Goal: Information Seeking & Learning: Learn about a topic

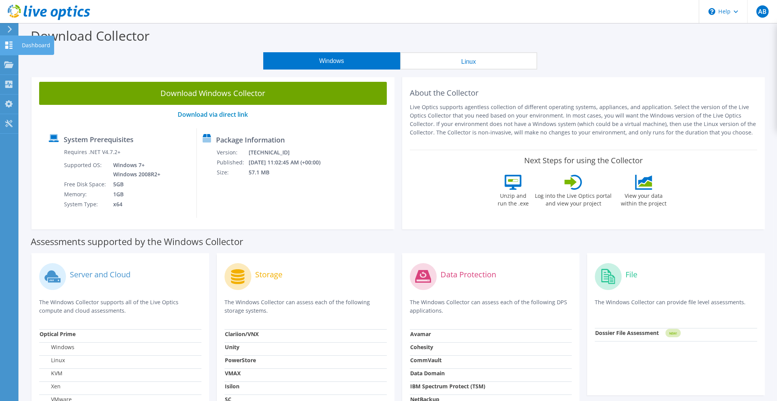
click at [7, 44] on use at bounding box center [8, 44] width 7 height 7
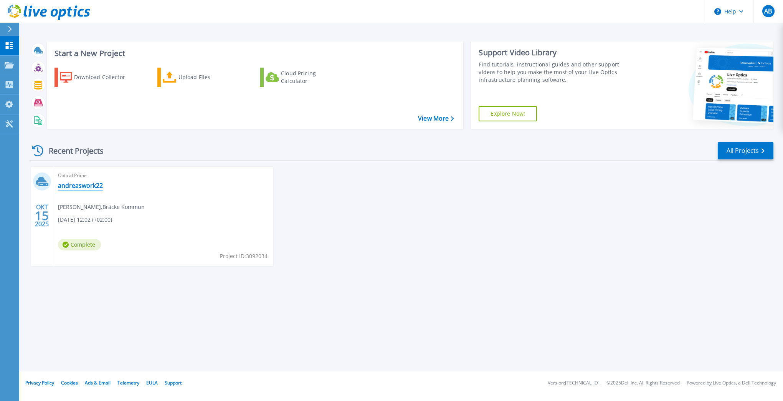
click at [77, 186] on link "andreaswork22" at bounding box center [80, 186] width 45 height 8
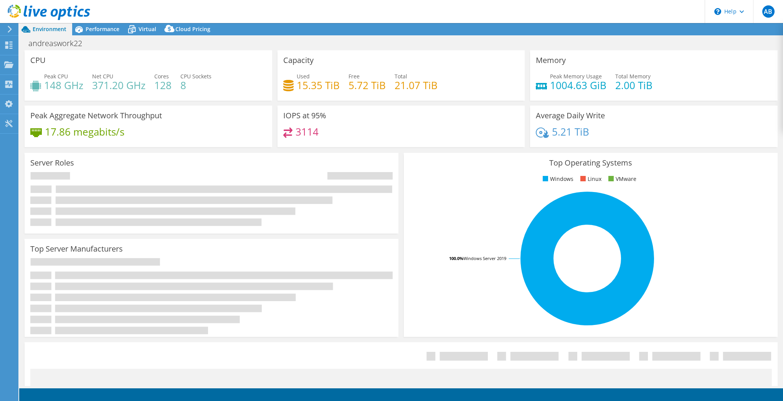
select select "USD"
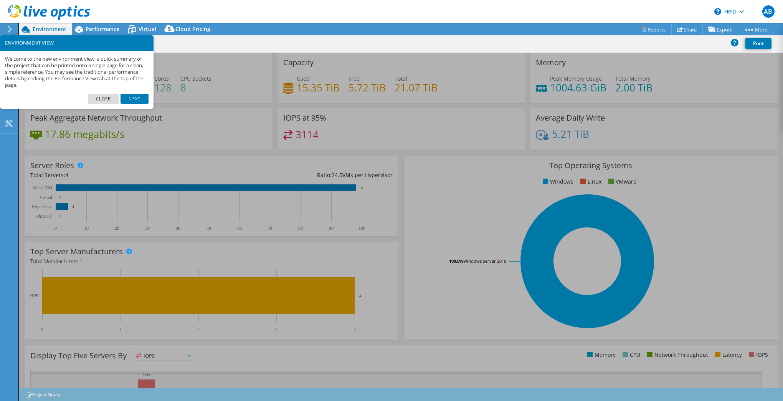
click at [106, 97] on link "Close" at bounding box center [103, 99] width 31 height 10
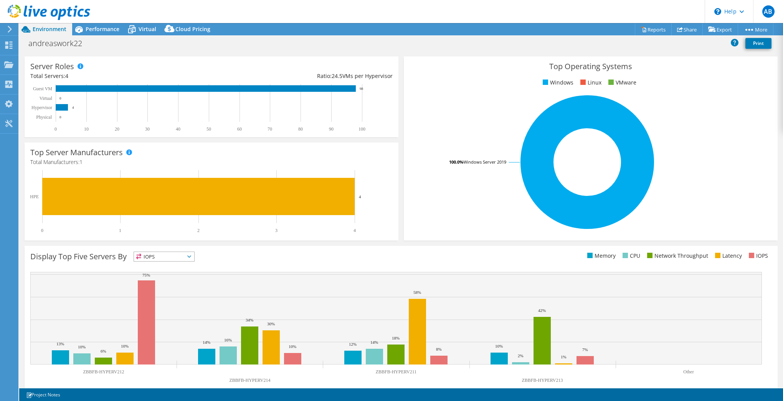
scroll to position [111, 0]
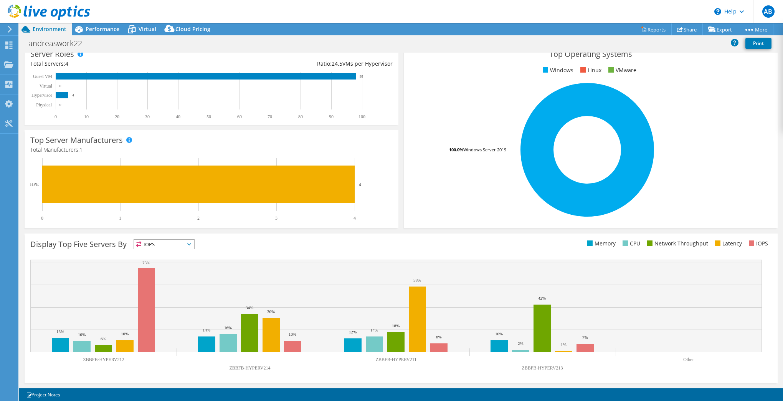
click at [194, 243] on span "IOPS" at bounding box center [164, 243] width 60 height 9
click at [150, 248] on span "IOPS" at bounding box center [164, 243] width 60 height 9
click at [172, 266] on li "Memory" at bounding box center [164, 264] width 60 height 11
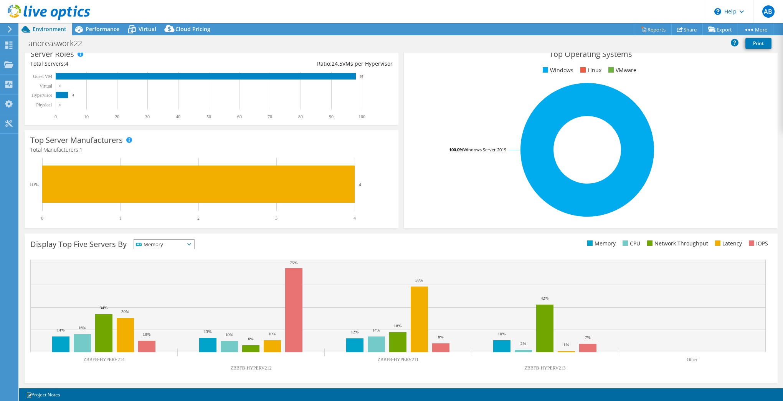
click at [179, 245] on span "Memory" at bounding box center [159, 243] width 51 height 9
click at [172, 251] on li "IOPS" at bounding box center [164, 254] width 60 height 11
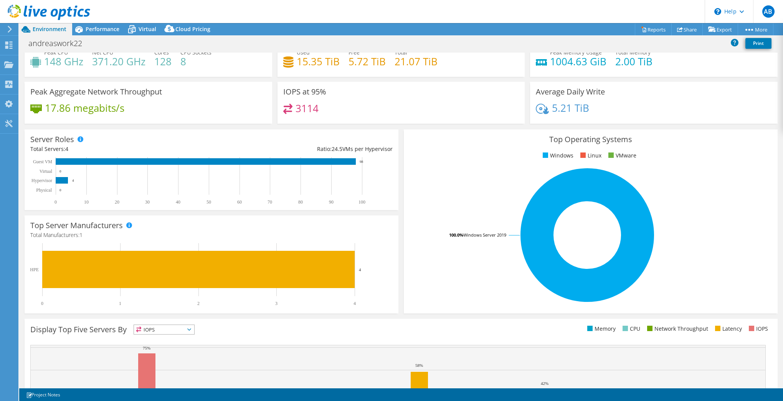
scroll to position [0, 0]
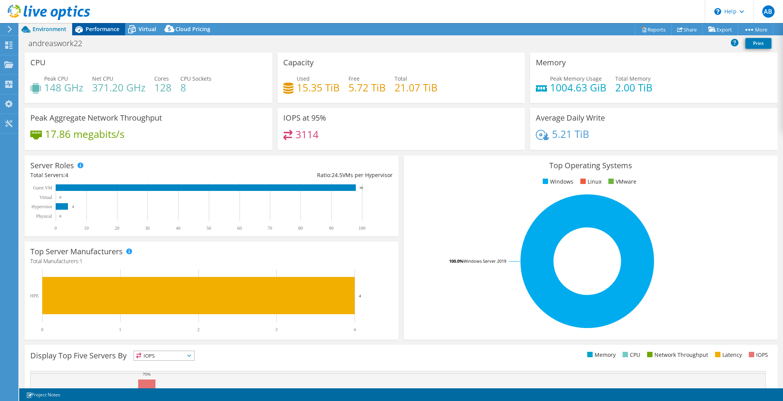
click at [91, 32] on span "Performance" at bounding box center [103, 28] width 34 height 7
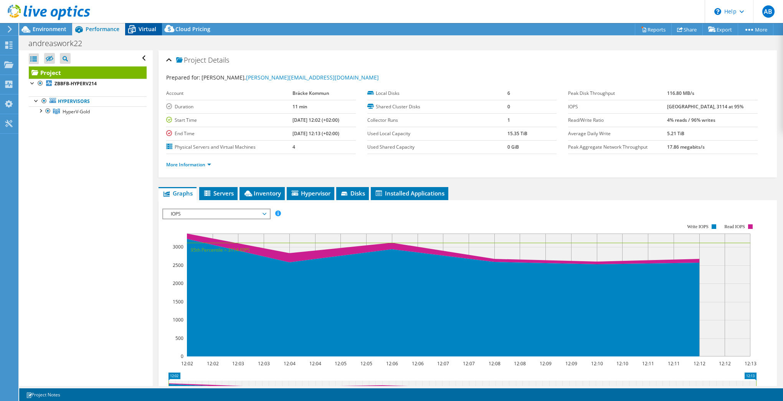
click at [137, 28] on icon at bounding box center [131, 29] width 13 height 13
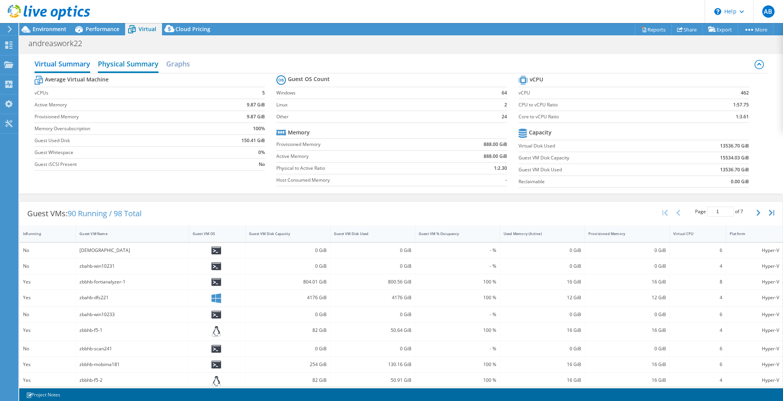
click at [139, 67] on h2 "Physical Summary" at bounding box center [128, 64] width 61 height 17
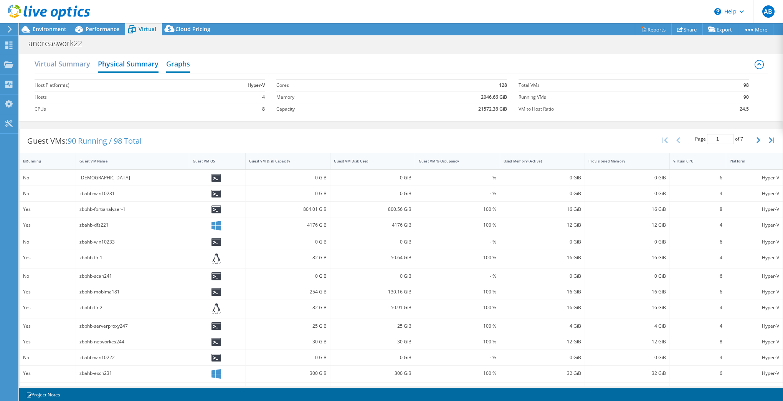
click at [175, 67] on h2 "Graphs" at bounding box center [178, 64] width 24 height 17
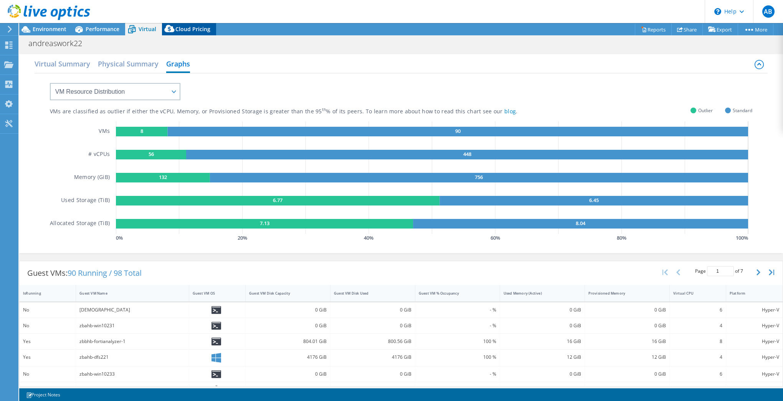
click at [187, 30] on span "Cloud Pricing" at bounding box center [192, 28] width 35 height 7
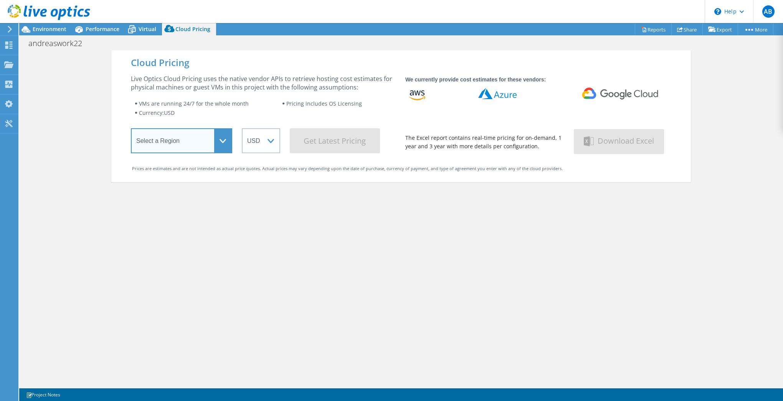
click at [211, 137] on select "Select a Region [GEOGRAPHIC_DATA] ([GEOGRAPHIC_DATA]) [GEOGRAPHIC_DATA] ([GEOGR…" at bounding box center [181, 140] width 101 height 25
select select "EUFrankfurt"
click at [131, 129] on select "Select a Region [GEOGRAPHIC_DATA] ([GEOGRAPHIC_DATA]) [GEOGRAPHIC_DATA] ([GEOGR…" at bounding box center [181, 140] width 101 height 25
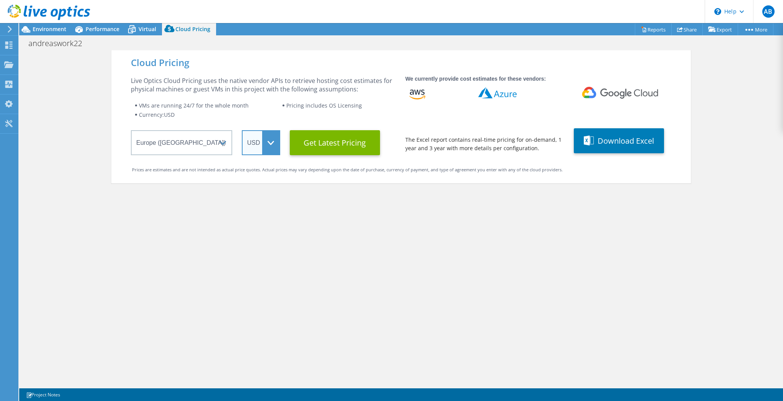
click at [262, 147] on select "ARS AUD BRL CAD CHF CLP CNY DKK EUR GBP HKD HUF INR JPY MXN MYR NOK NZD PEN SEK…" at bounding box center [261, 142] width 38 height 25
select select "SEK"
click at [242, 130] on select "ARS AUD BRL CAD CHF CLP CNY DKK EUR GBP HKD HUF INR JPY MXN MYR NOK NZD PEN SEK…" at bounding box center [261, 142] width 38 height 25
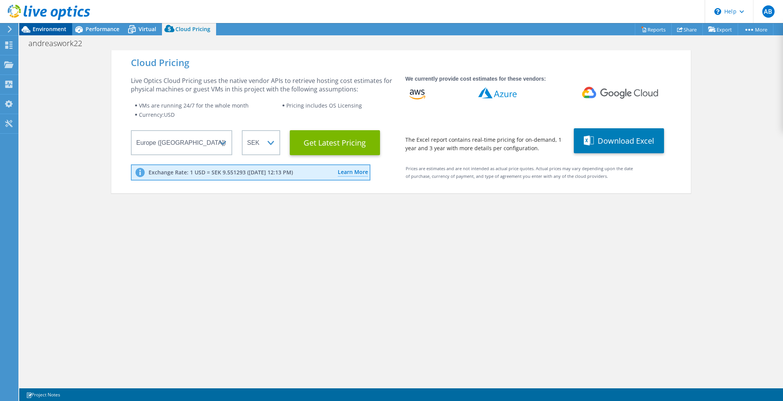
click at [49, 28] on span "Environment" at bounding box center [50, 28] width 34 height 7
